Goal: Information Seeking & Learning: Check status

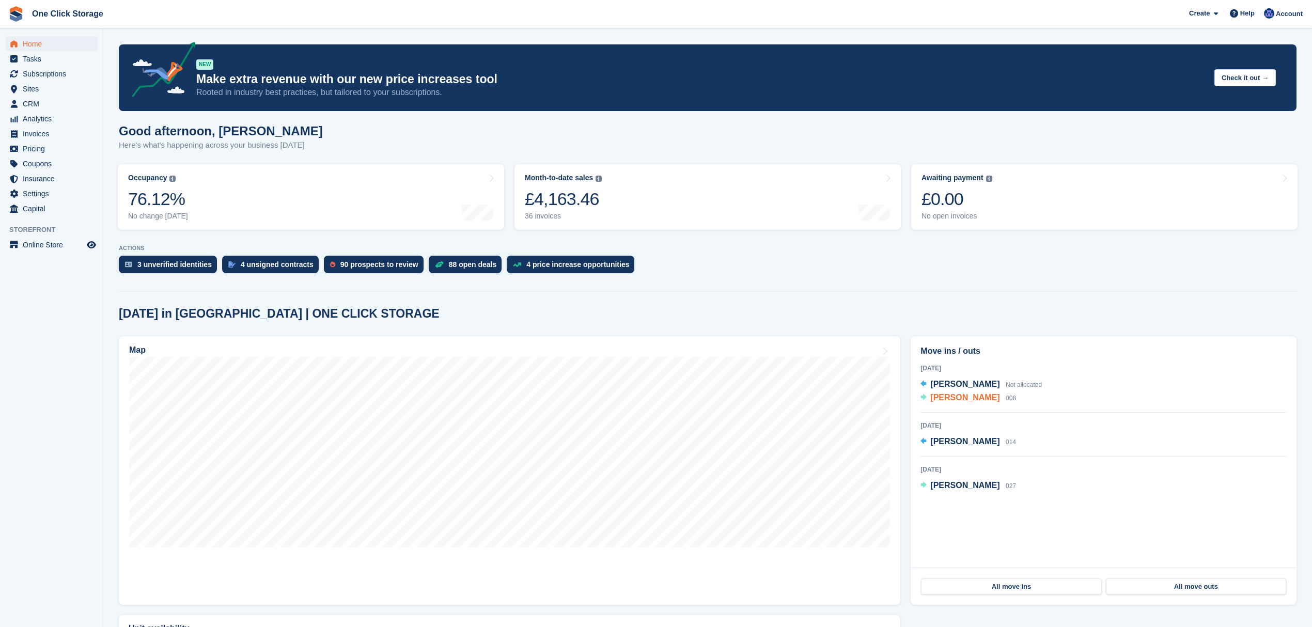
click at [966, 402] on span "Craig Hampton" at bounding box center [964, 397] width 69 height 9
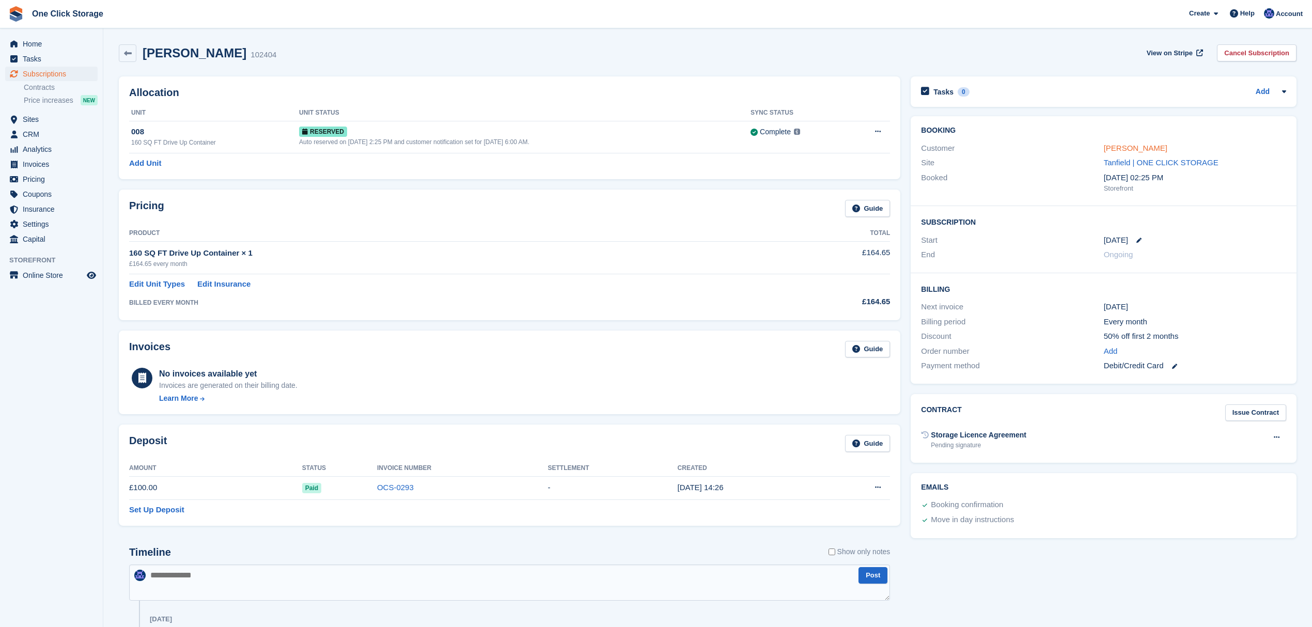
click at [1135, 152] on link "Craig Hampton" at bounding box center [1135, 148] width 64 height 9
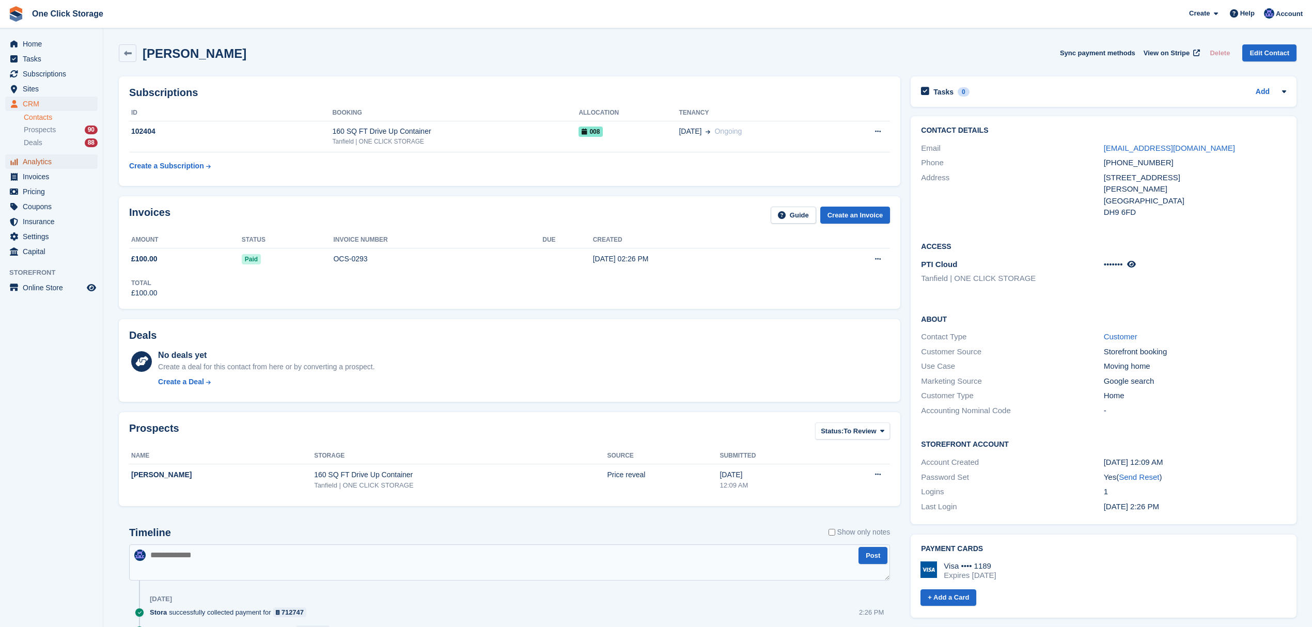
click at [52, 164] on span "Analytics" at bounding box center [54, 161] width 62 height 14
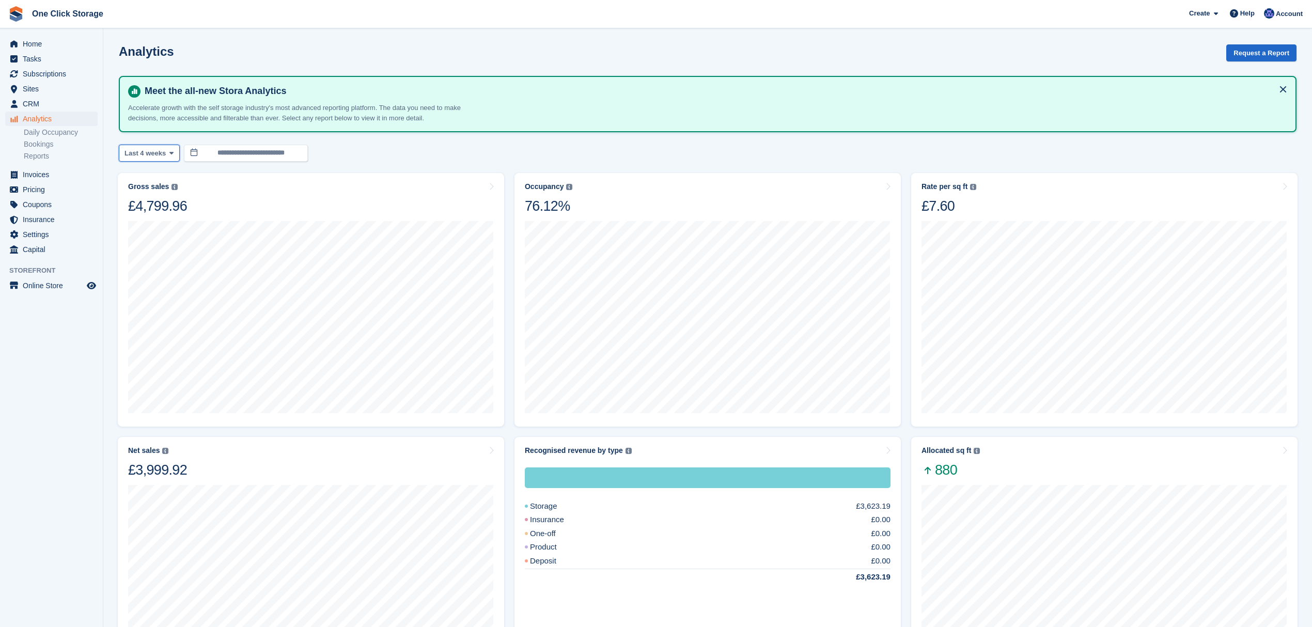
click at [157, 149] on span "Last 4 weeks" at bounding box center [144, 153] width 41 height 10
click at [165, 307] on link "Month to date" at bounding box center [168, 307] width 90 height 19
click at [167, 158] on button "Month to date" at bounding box center [151, 153] width 64 height 17
click at [176, 254] on link "Last 6 months" at bounding box center [168, 252] width 90 height 19
click at [176, 155] on span at bounding box center [175, 153] width 8 height 8
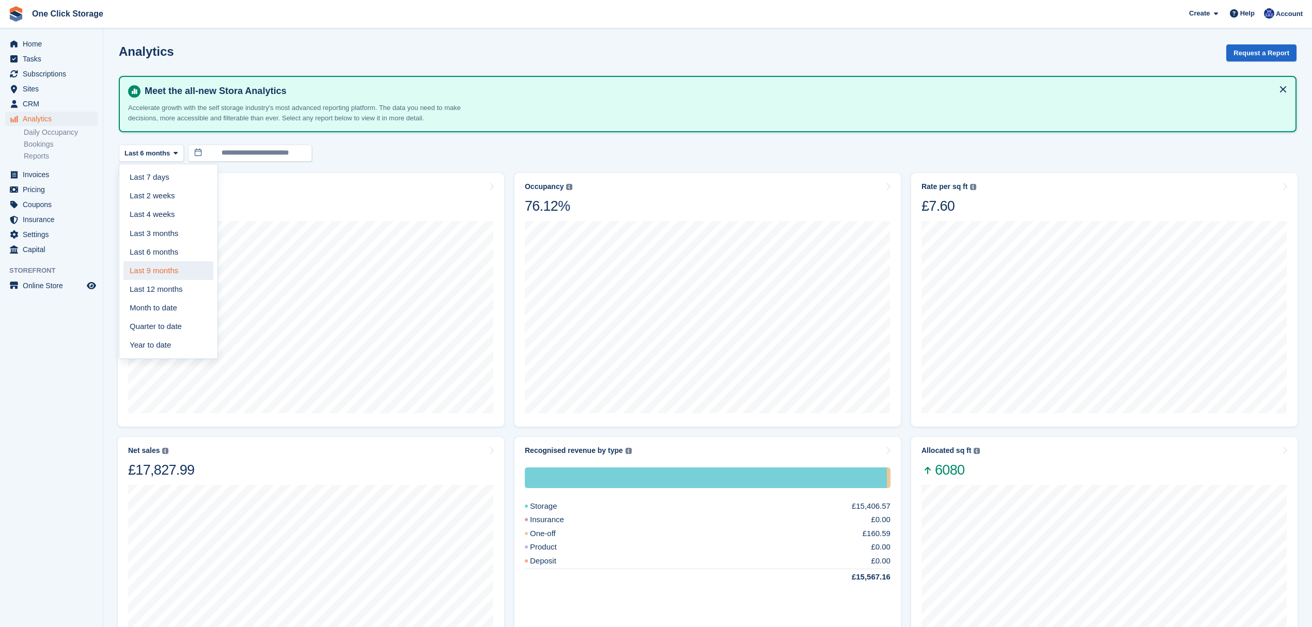
click at [161, 266] on link "Last 9 months" at bounding box center [168, 270] width 90 height 19
click at [43, 185] on span "Pricing" at bounding box center [54, 189] width 62 height 14
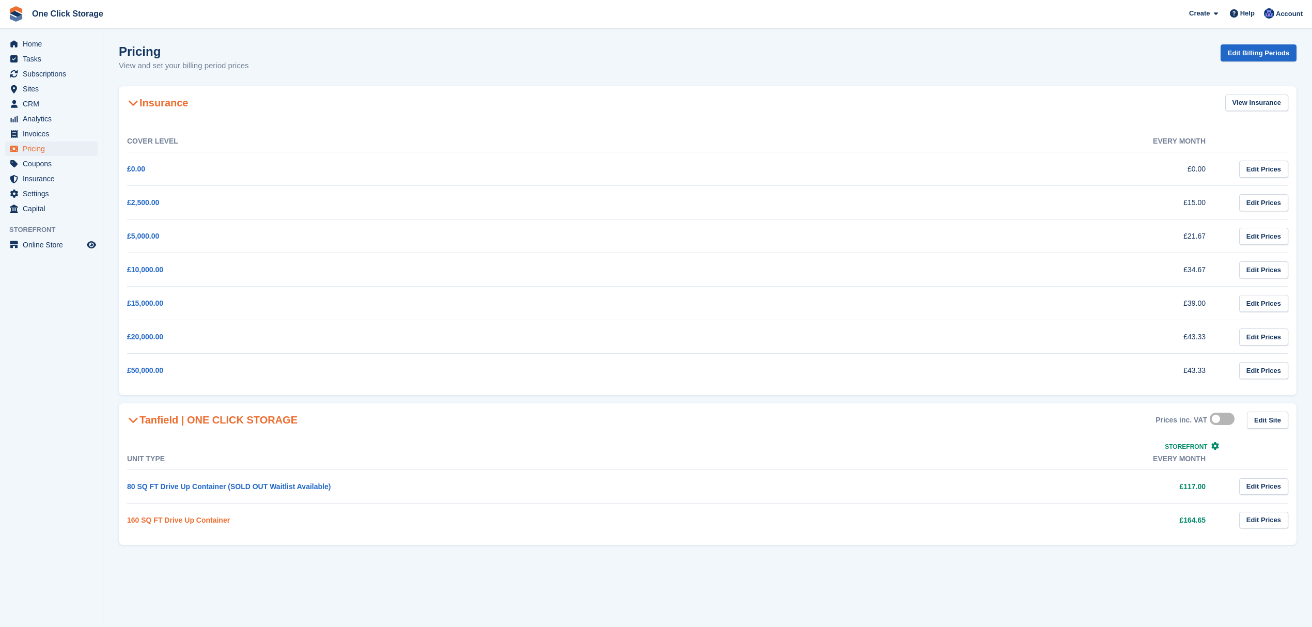
click at [202, 524] on link "160 SQ FT Drive Up Container" at bounding box center [178, 520] width 103 height 8
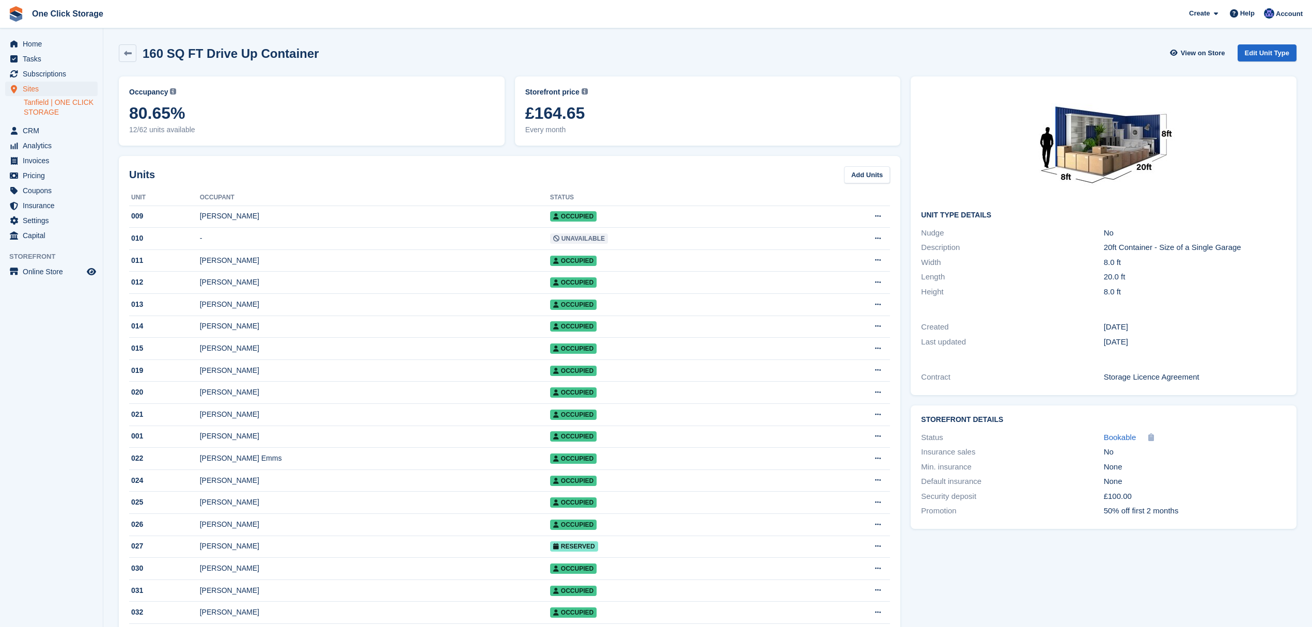
click at [38, 105] on link "Tanfield | ONE CLICK STORAGE" at bounding box center [61, 108] width 74 height 20
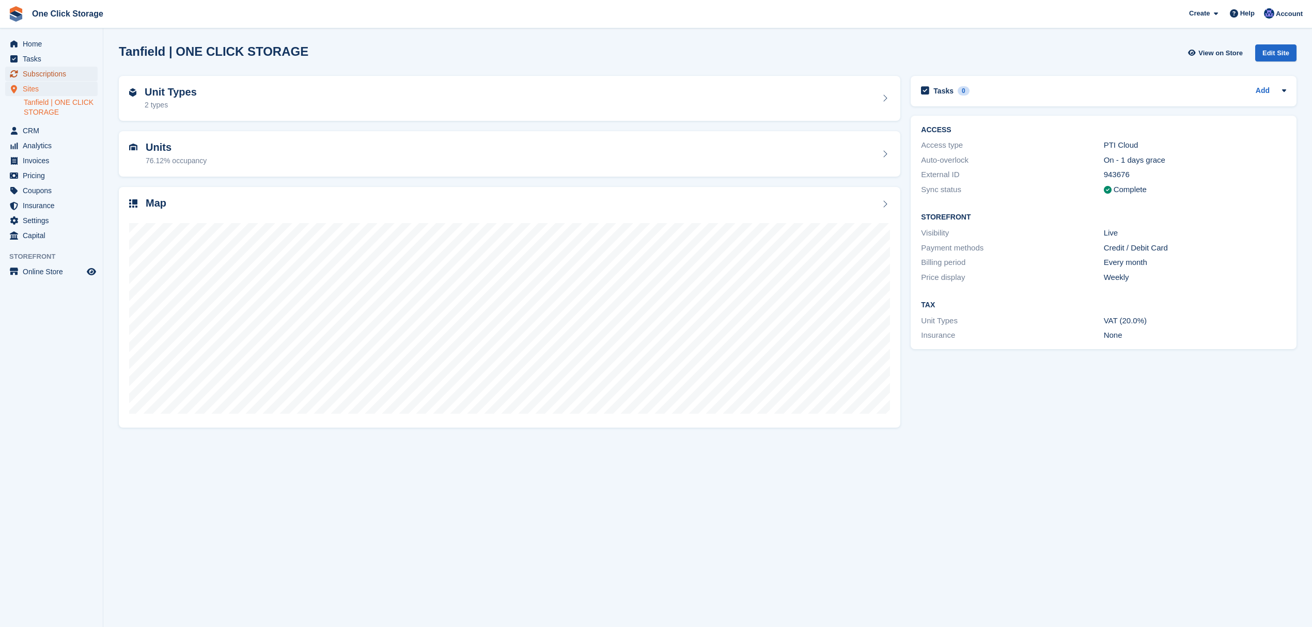
click at [42, 77] on span "Subscriptions" at bounding box center [54, 74] width 62 height 14
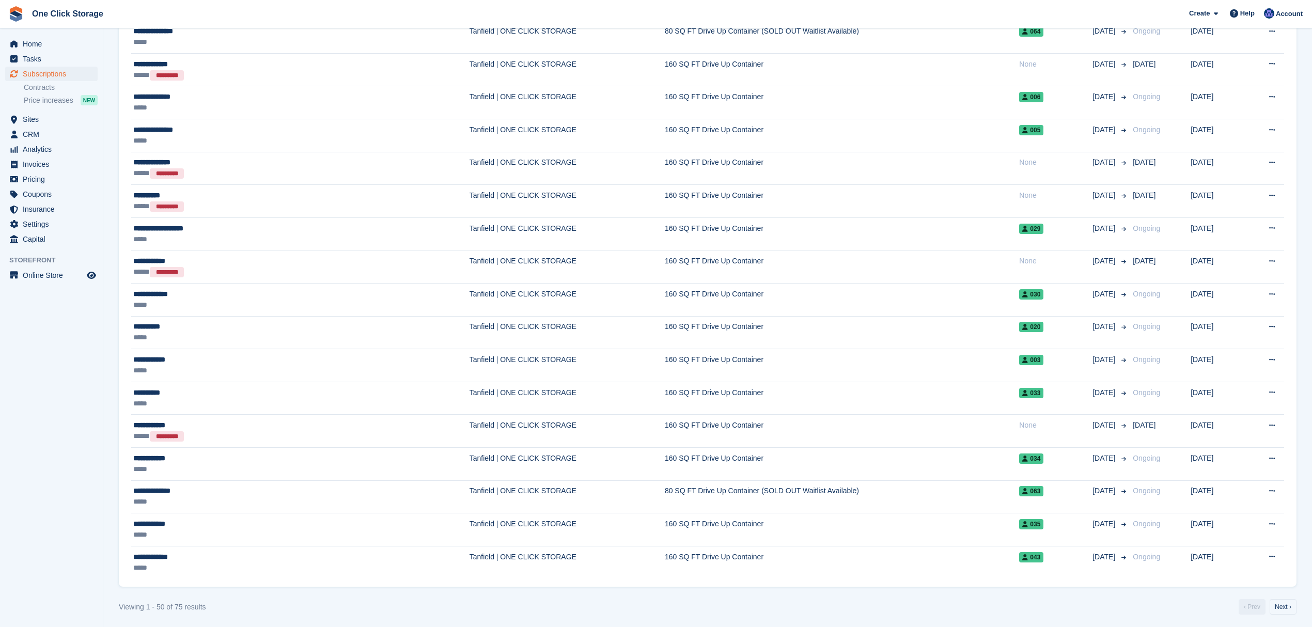
scroll to position [1239, 0]
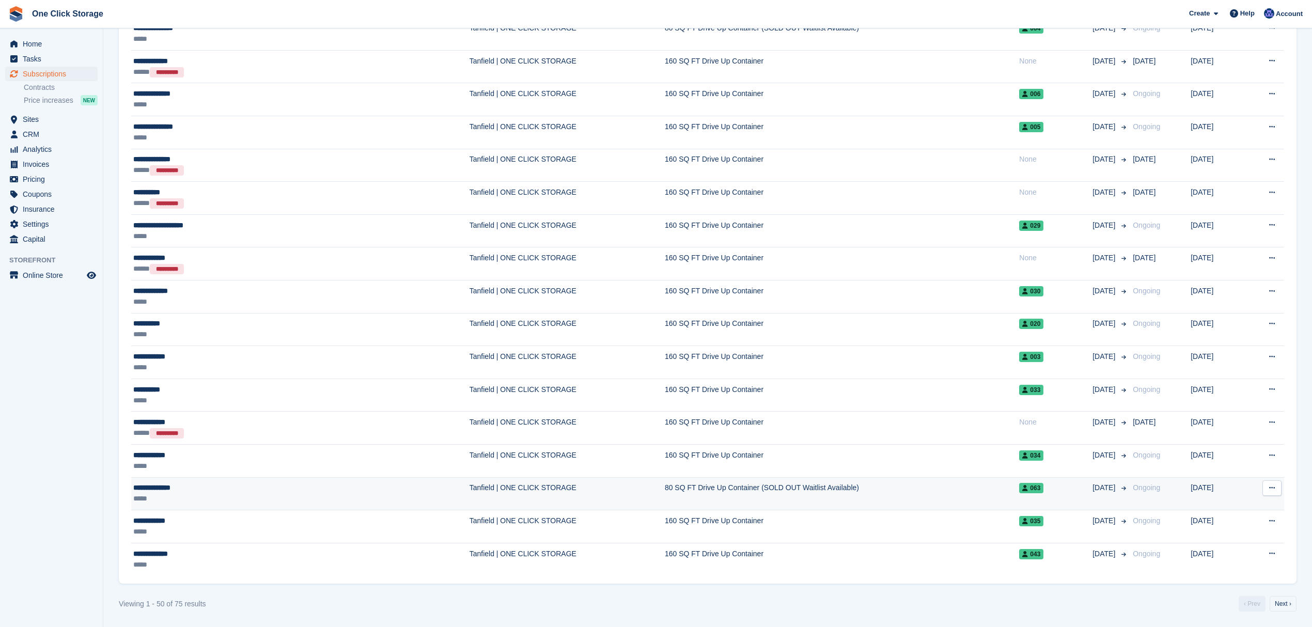
click at [204, 504] on div "*****" at bounding box center [224, 498] width 183 height 11
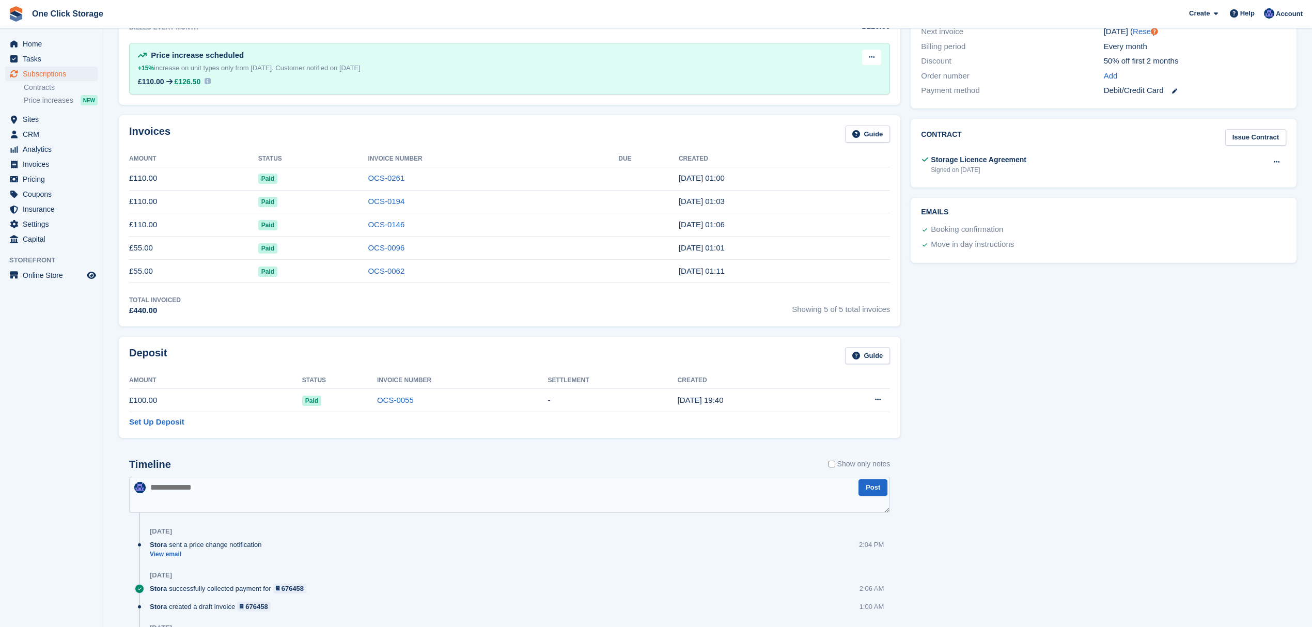
scroll to position [341, 0]
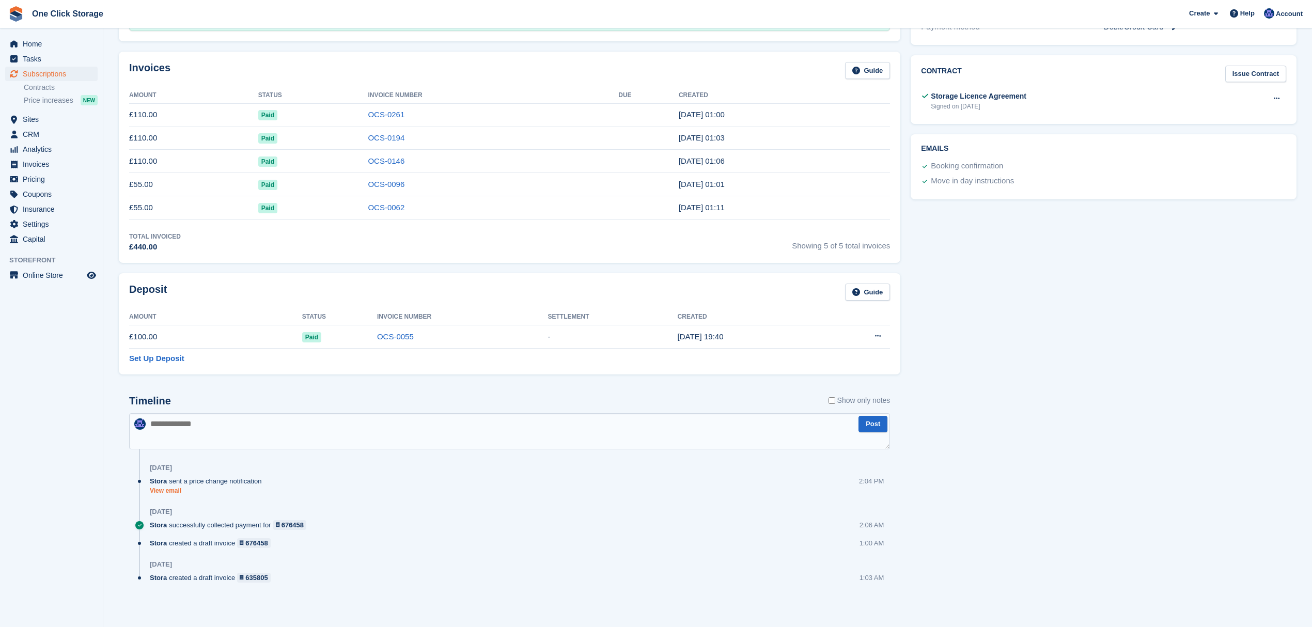
click at [172, 490] on link "View email" at bounding box center [208, 490] width 117 height 9
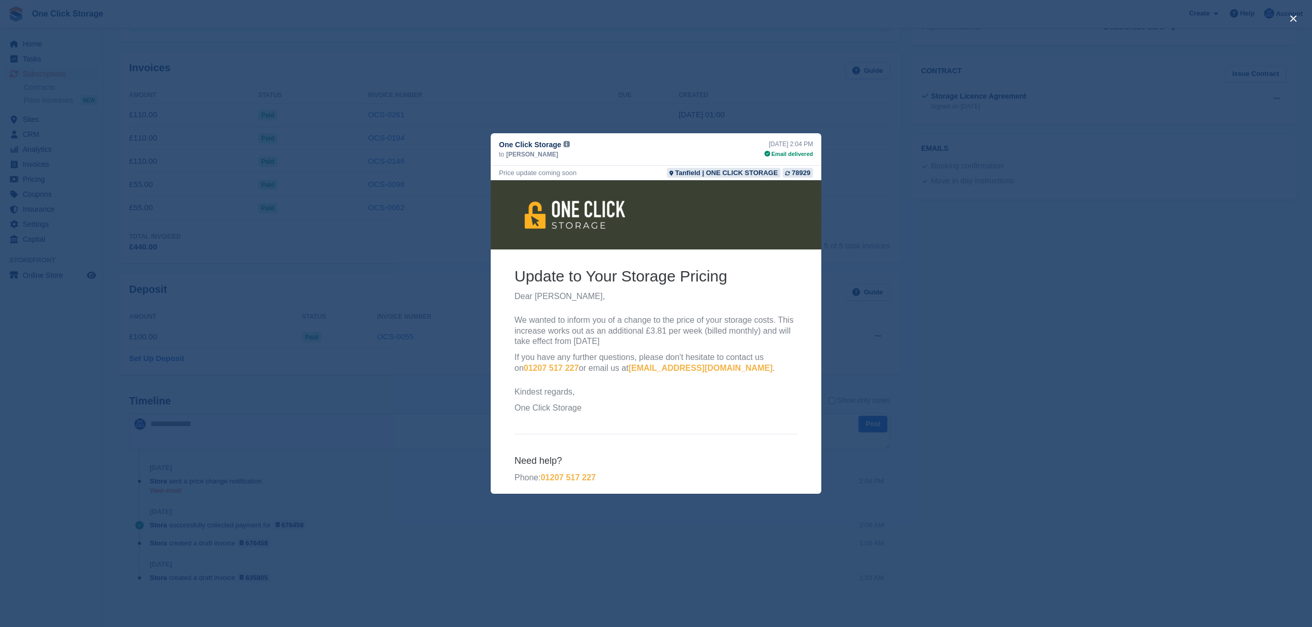
scroll to position [0, 0]
drag, startPoint x: 610, startPoint y: 334, endPoint x: 582, endPoint y: 332, distance: 27.4
click at [582, 332] on p "We wanted to inform you of a change to the price of your storage costs. This in…" at bounding box center [655, 331] width 283 height 32
click at [601, 336] on p "We wanted to inform you of a change to the price of your storage costs. This in…" at bounding box center [655, 331] width 283 height 32
drag, startPoint x: 604, startPoint y: 367, endPoint x: 593, endPoint y: 367, distance: 10.3
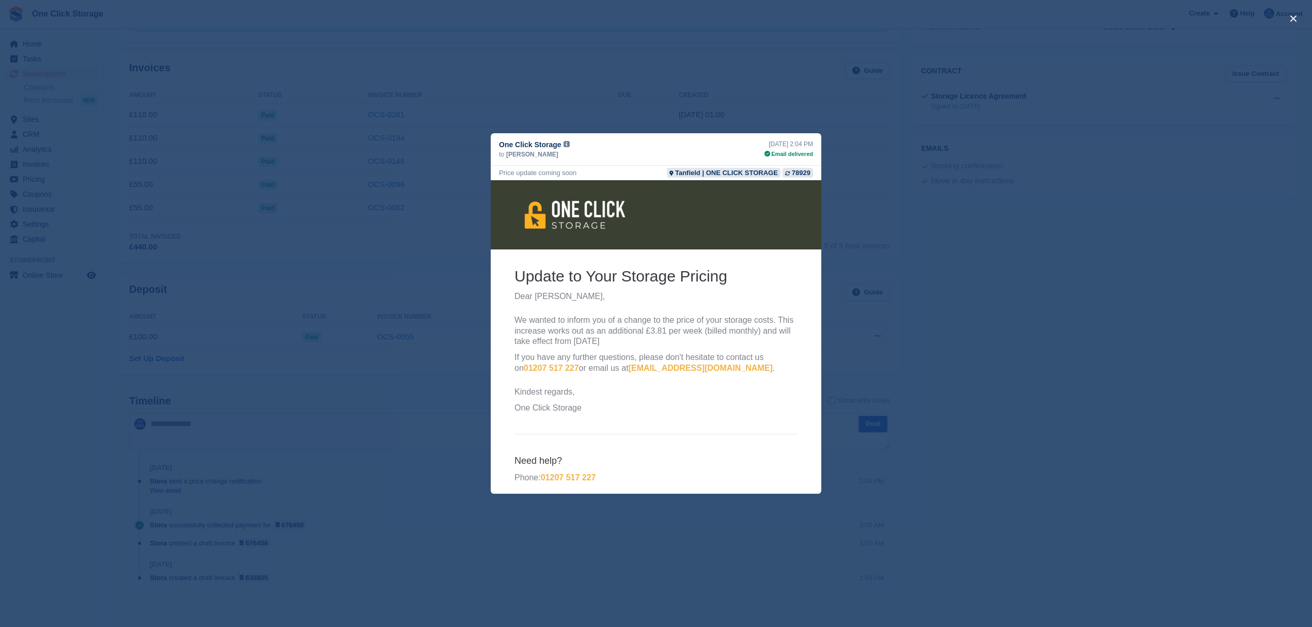
click at [593, 367] on p "If you have any further questions, please don't hesitate to contact us on [PHON…" at bounding box center [655, 363] width 283 height 22
click at [338, 397] on div "close" at bounding box center [656, 313] width 1312 height 627
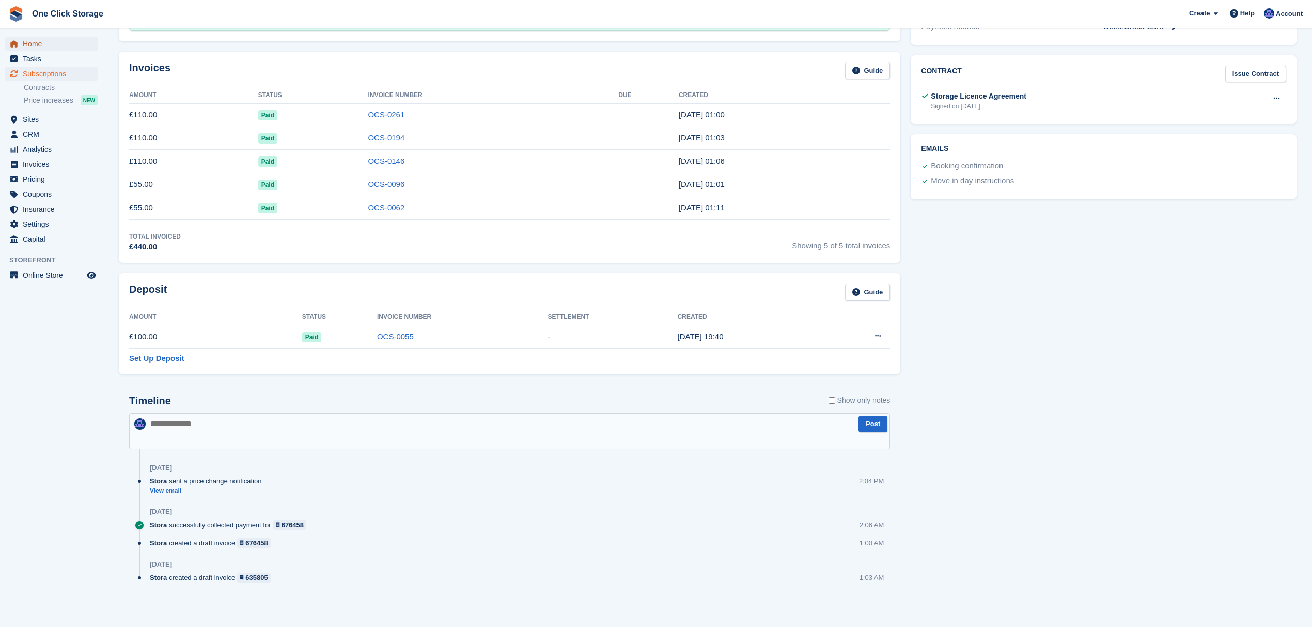
click at [31, 41] on span "Home" at bounding box center [54, 44] width 62 height 14
